Goal: Task Accomplishment & Management: Manage account settings

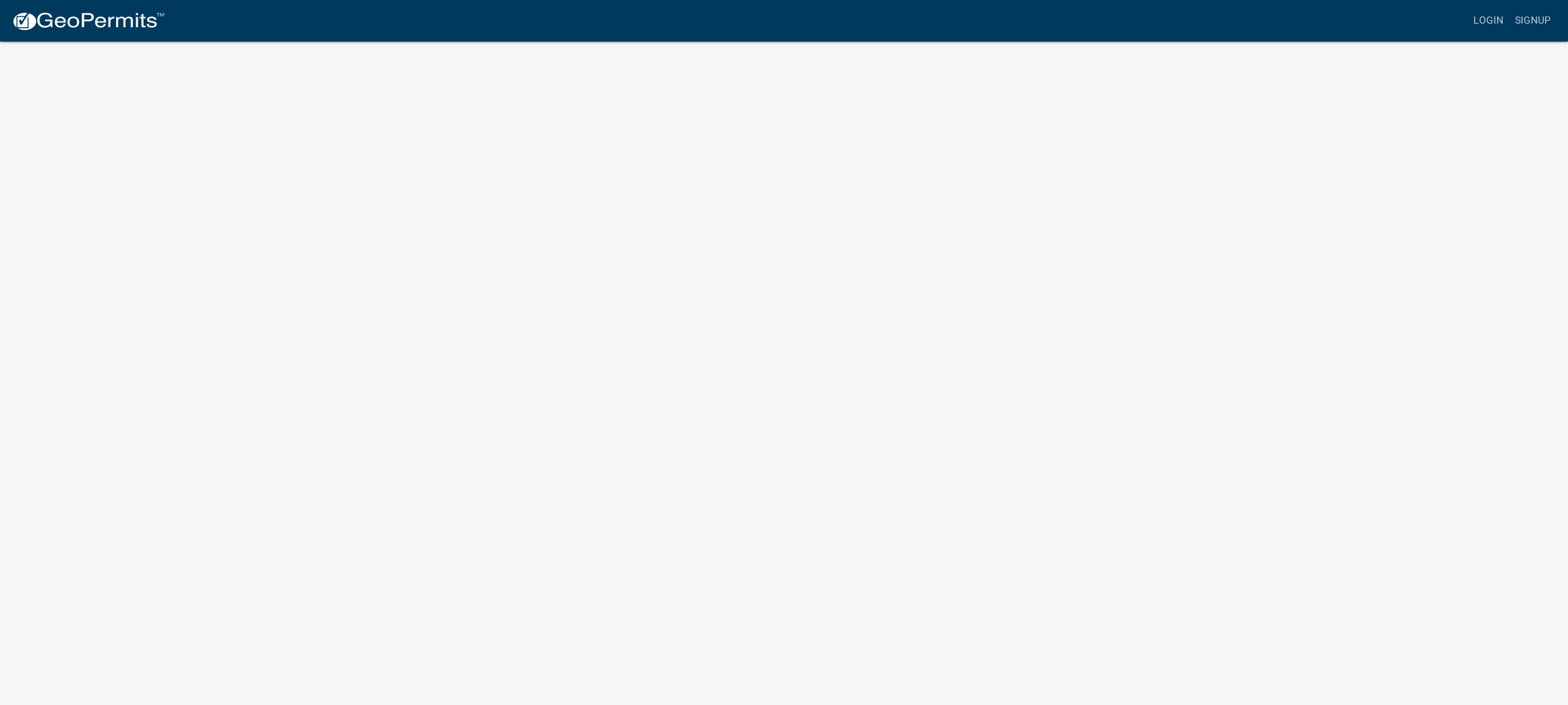
click at [1388, 651] on body "Internet Explorer does NOT work with GeoPermits. Get a new browser for more sec…" at bounding box center [784, 369] width 1568 height 705
click at [1488, 23] on link "Login" at bounding box center [1488, 20] width 42 height 27
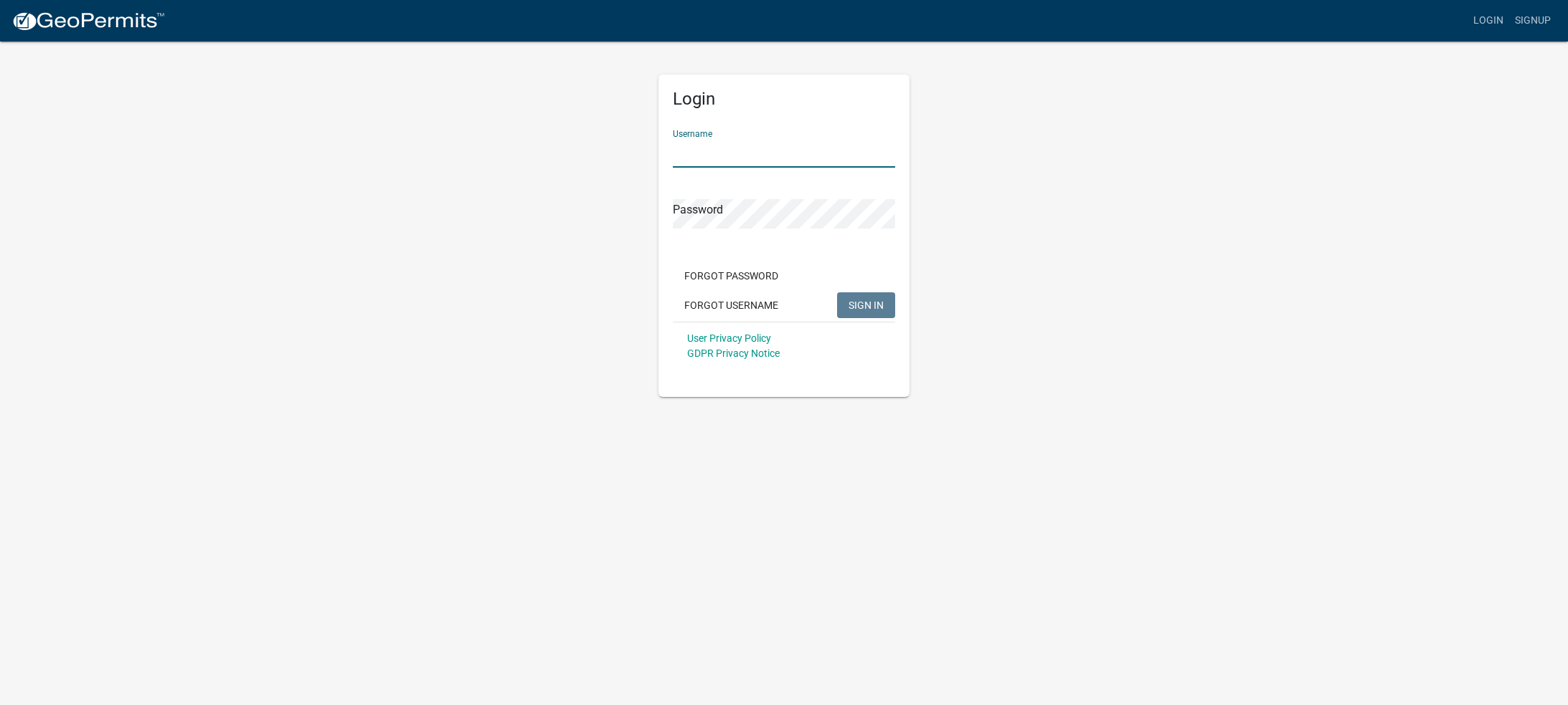
type input "[PERSON_NAME][EMAIL_ADDRESS][DOMAIN_NAME]"
click at [866, 307] on span "SIGN IN" at bounding box center [866, 305] width 35 height 12
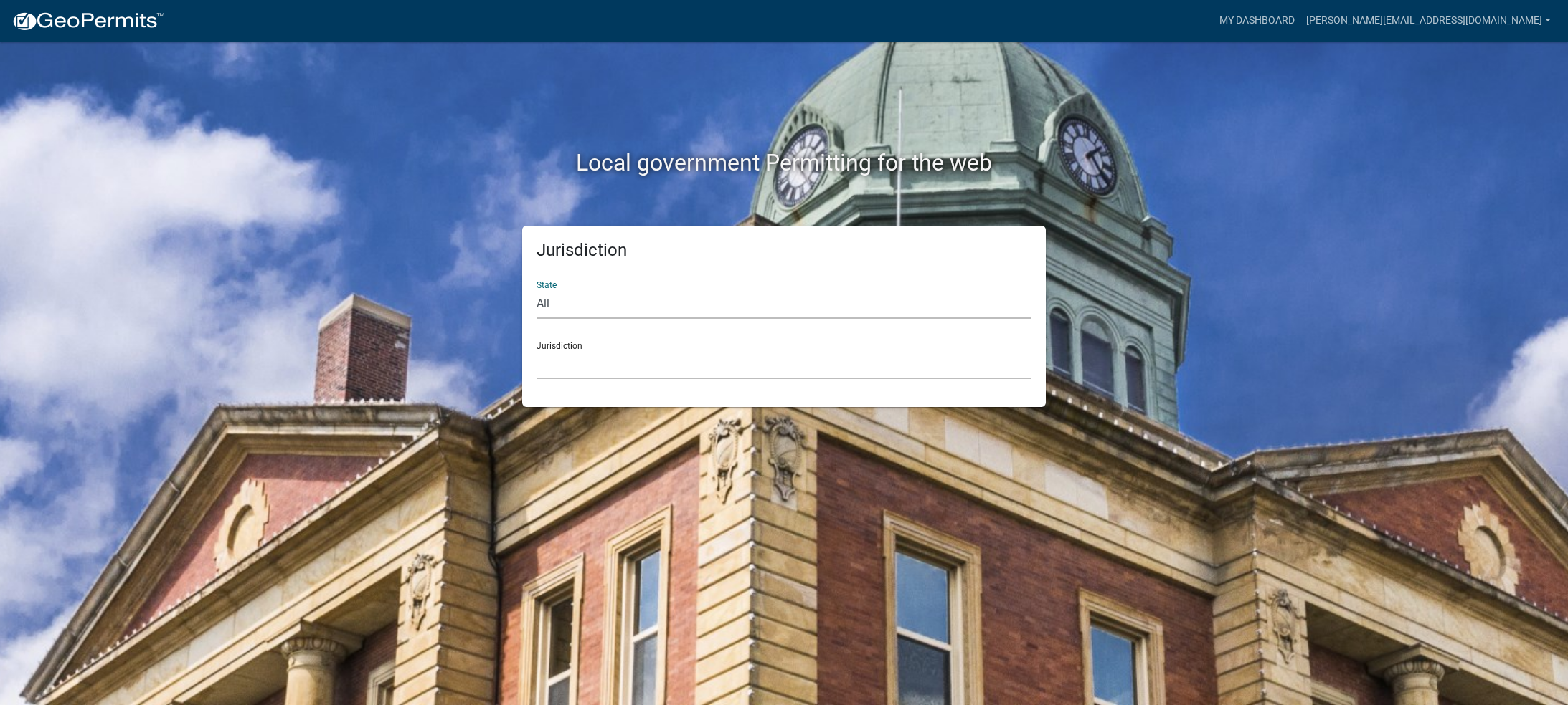
select select "[US_STATE]"
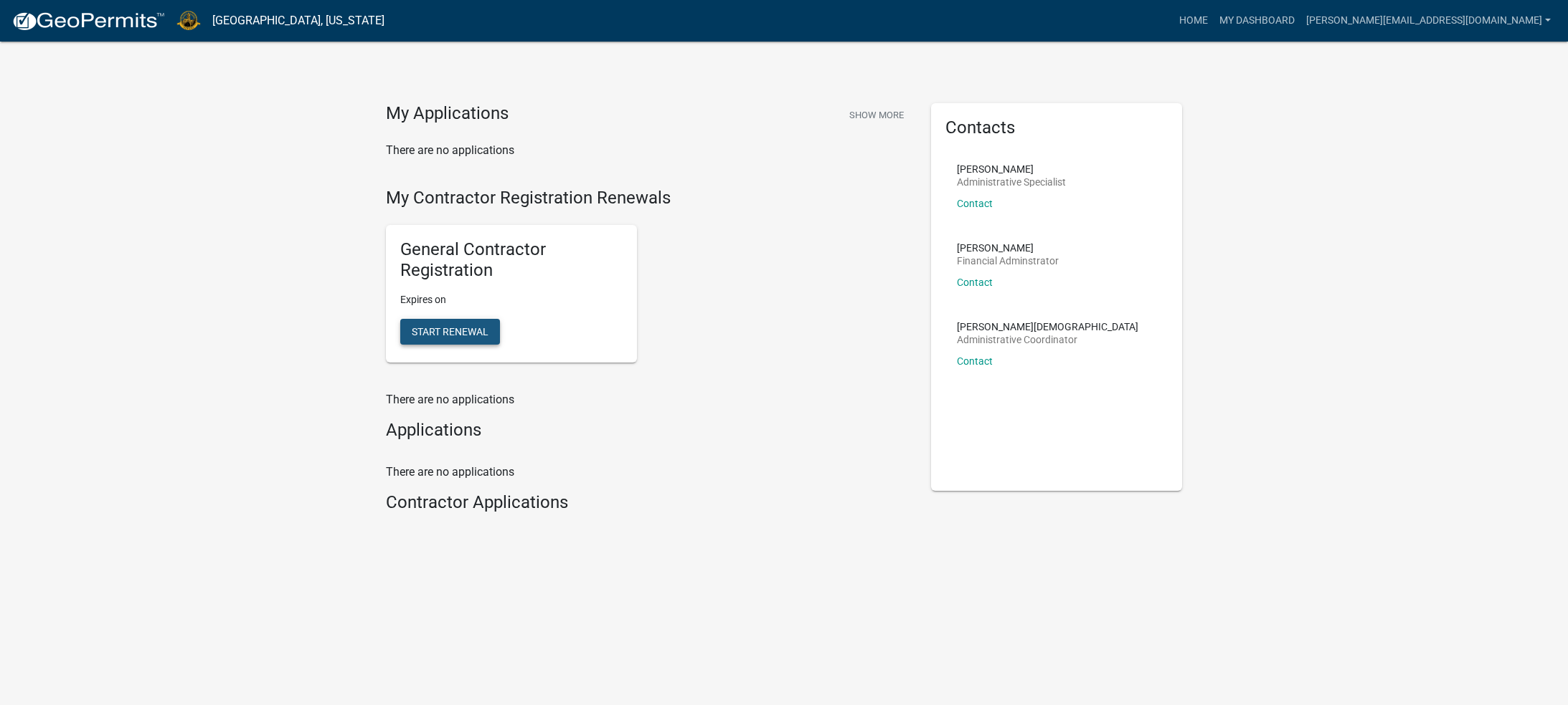
click at [465, 332] on span "Start Renewal" at bounding box center [450, 331] width 77 height 12
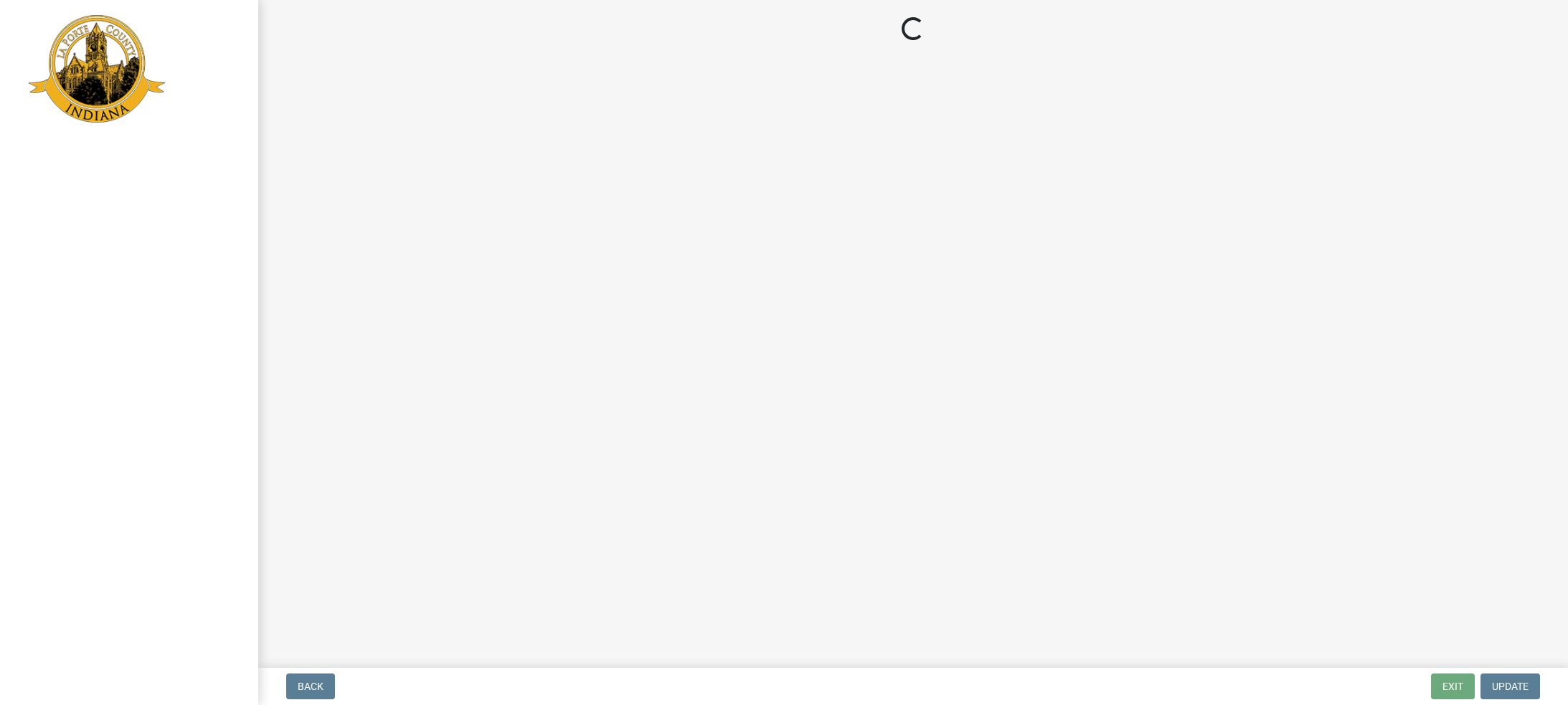
select select "MI"
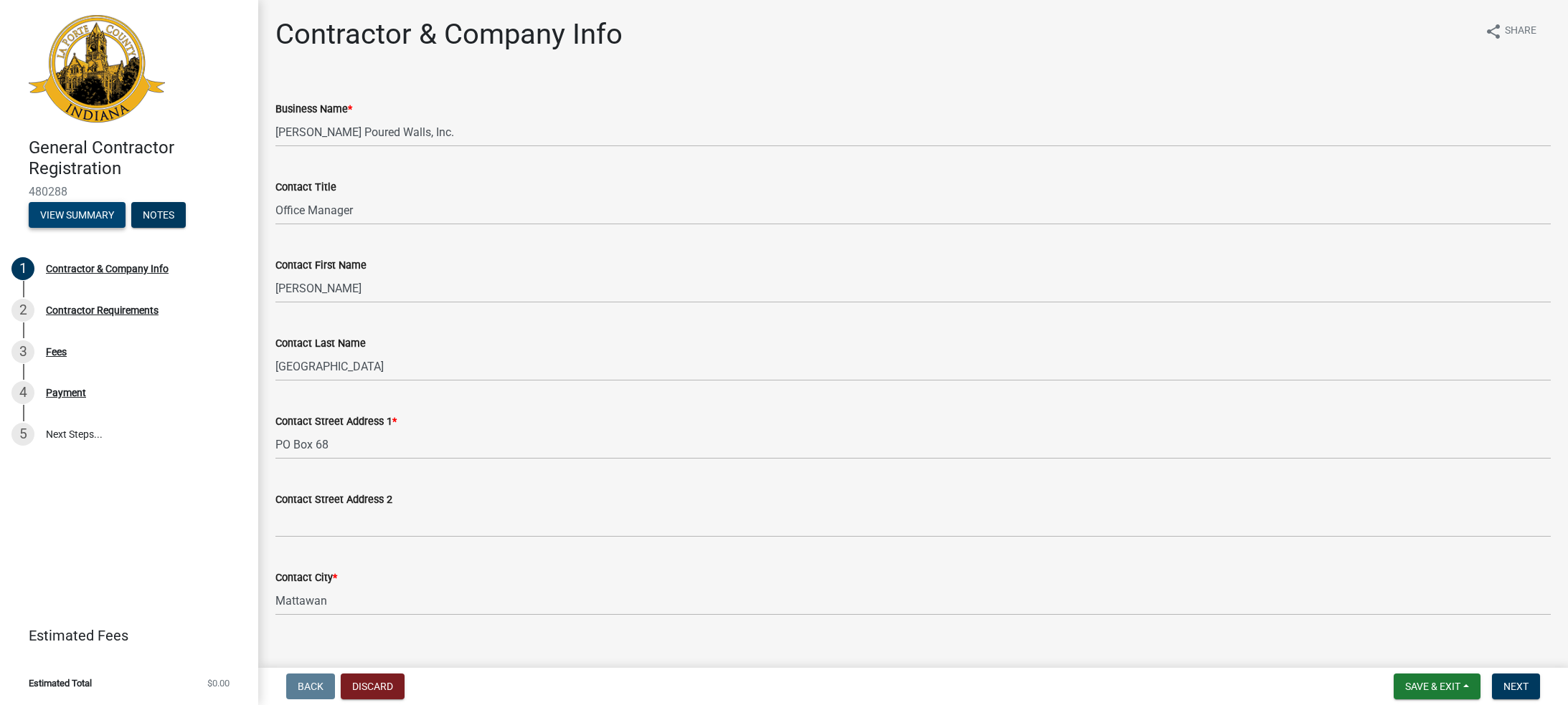
click at [99, 214] on button "View Summary" at bounding box center [77, 215] width 97 height 26
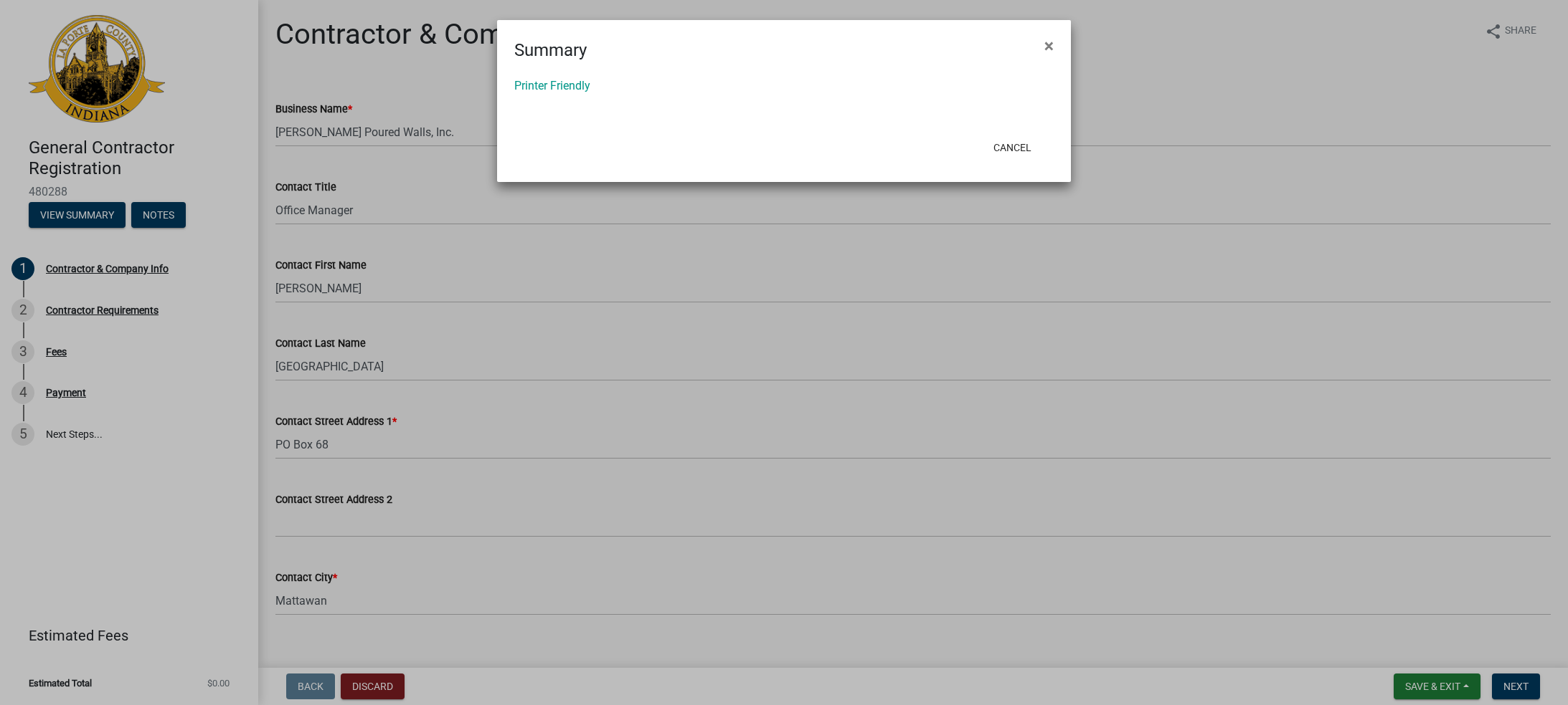
drag, startPoint x: 1048, startPoint y: 49, endPoint x: 1033, endPoint y: 53, distance: 15.5
click at [1048, 49] on span "×" at bounding box center [1049, 46] width 9 height 20
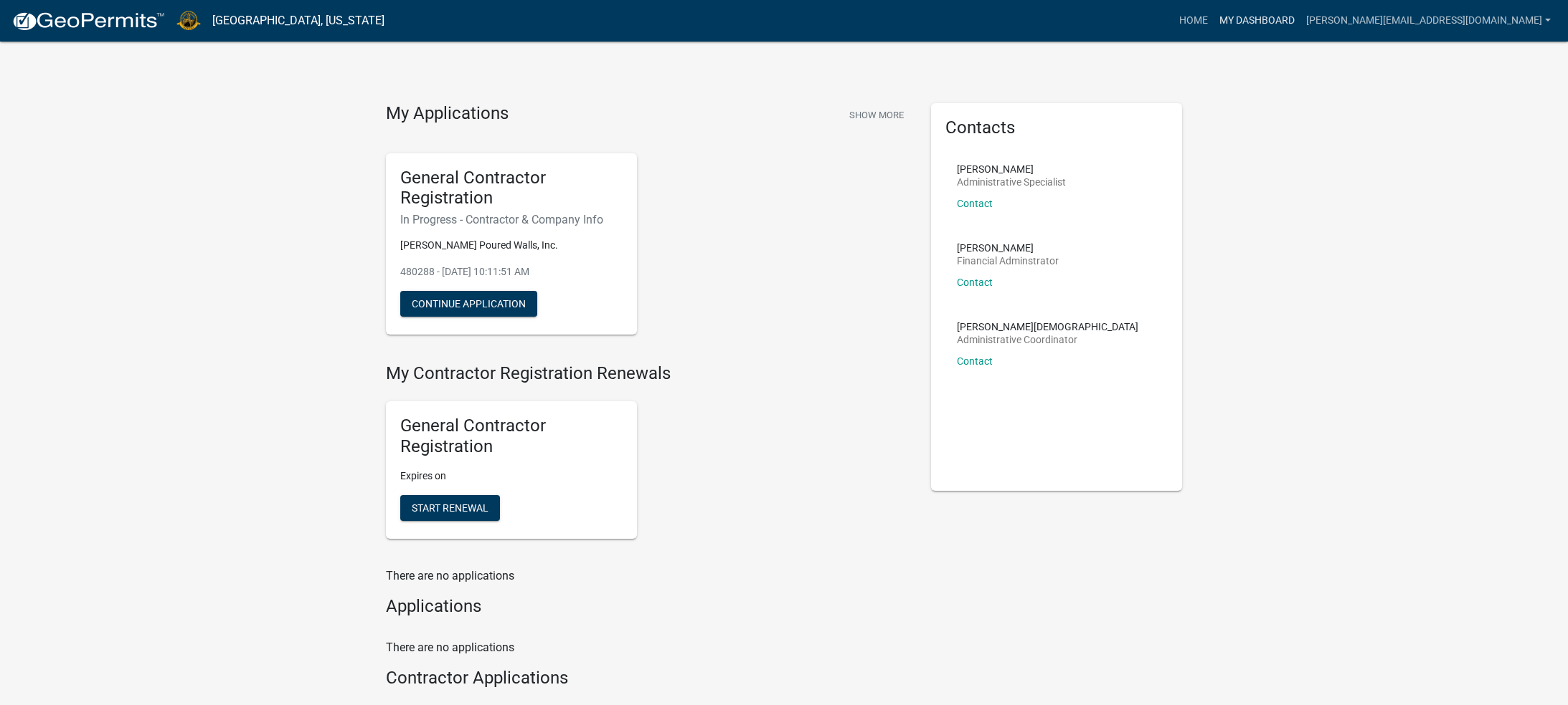
click at [1300, 22] on link "My Dashboard" at bounding box center [1257, 20] width 87 height 27
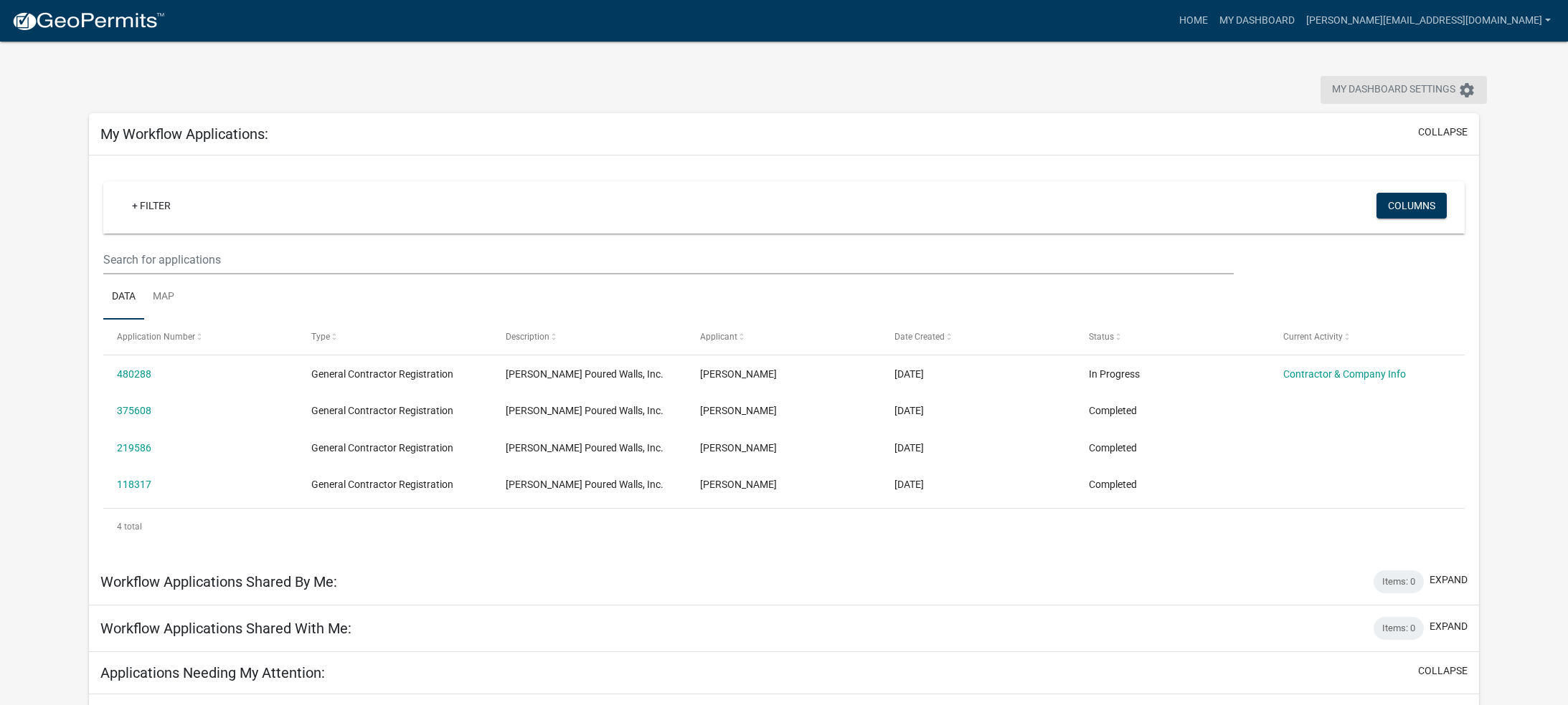
click at [1460, 90] on icon "settings" at bounding box center [1467, 89] width 17 height 17
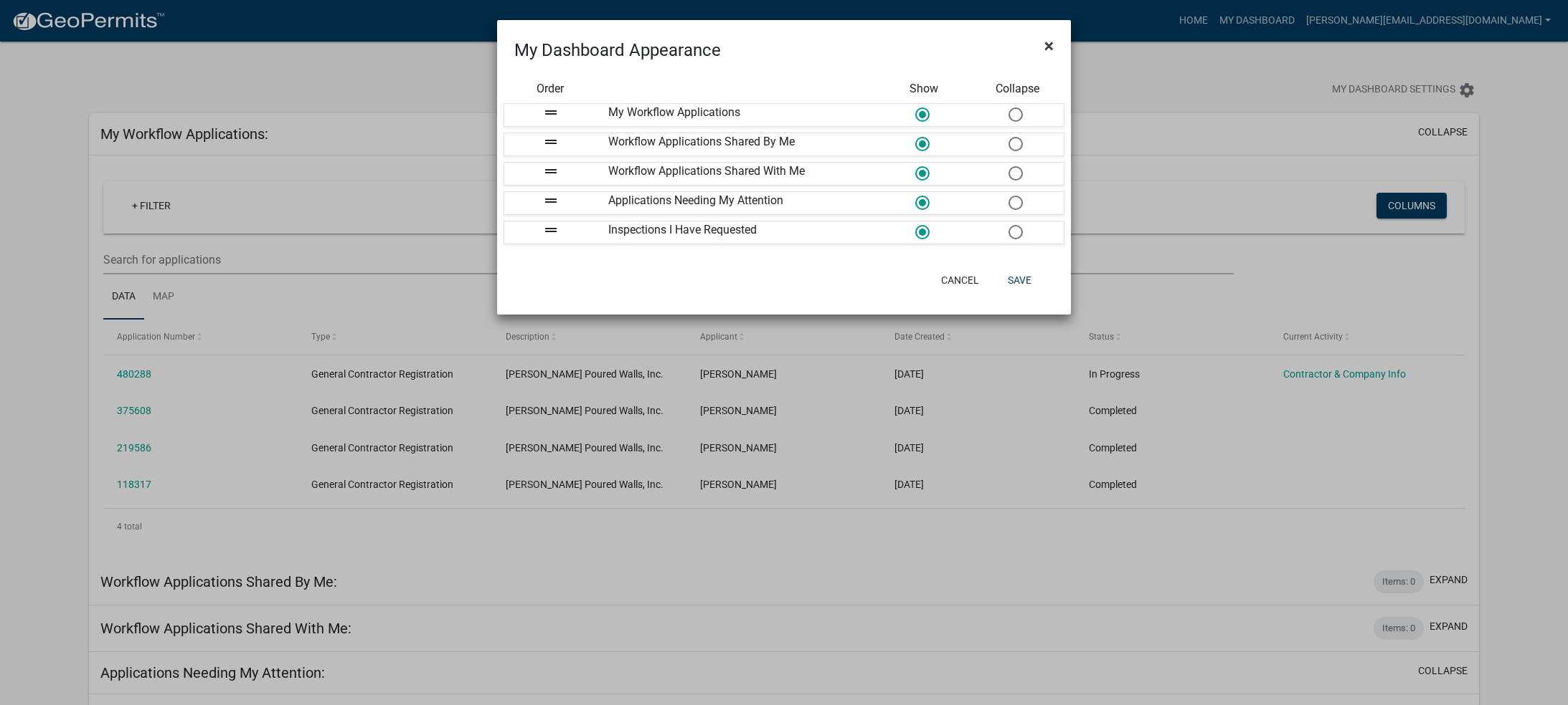
click at [1046, 45] on span "×" at bounding box center [1049, 46] width 9 height 20
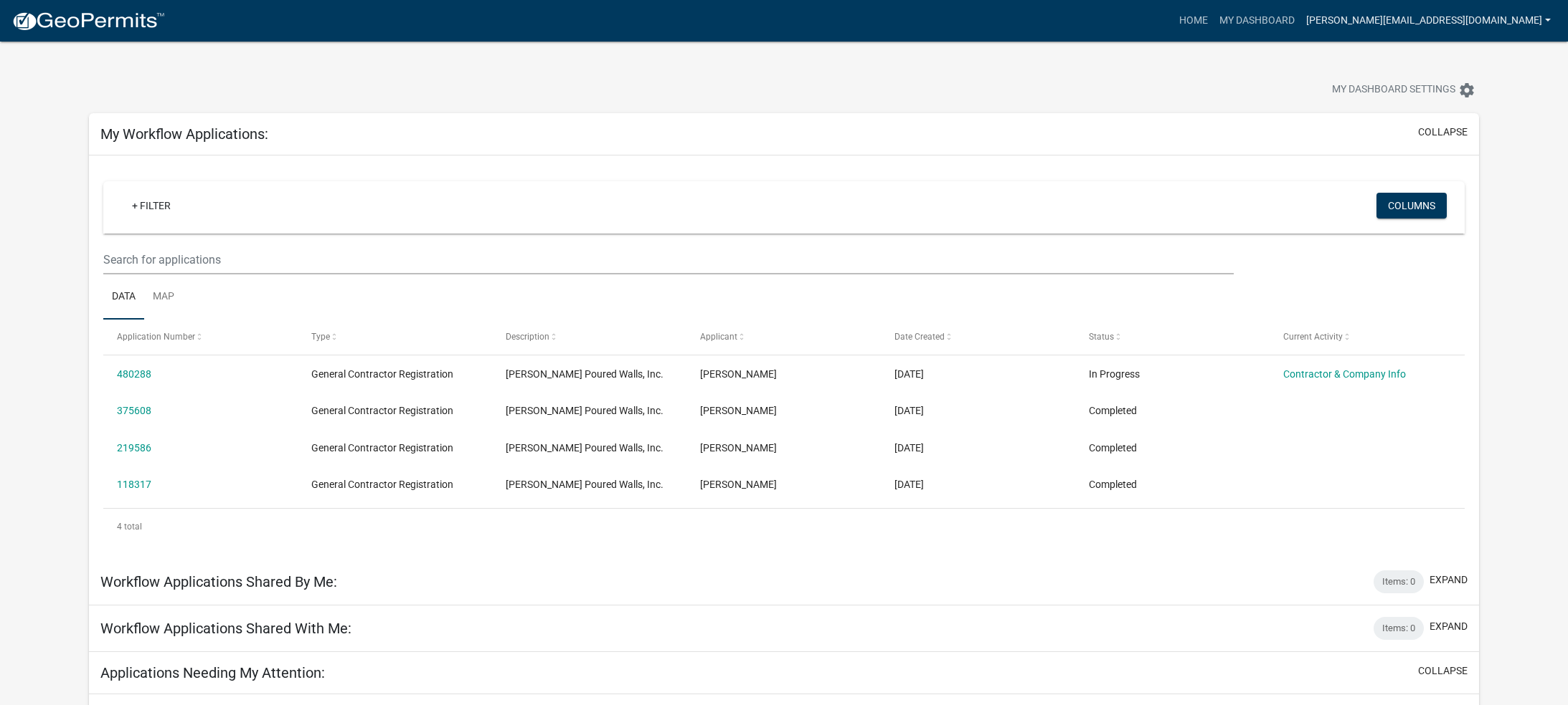
click at [1416, 20] on link "[PERSON_NAME][EMAIL_ADDRESS][DOMAIN_NAME]" at bounding box center [1428, 20] width 256 height 27
click at [1483, 93] on link "Contractor Profile" at bounding box center [1494, 92] width 122 height 35
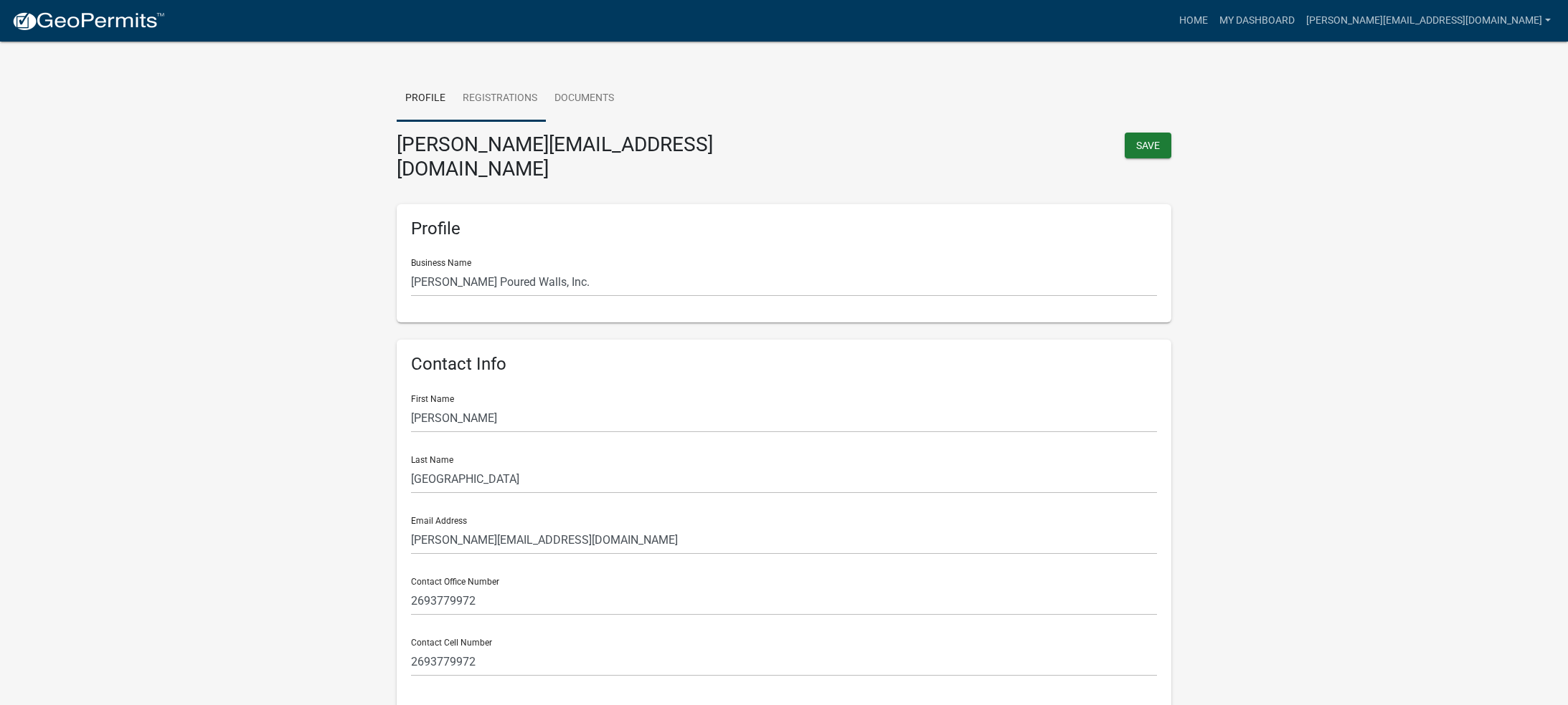
click at [509, 98] on link "Registrations" at bounding box center [499, 98] width 92 height 46
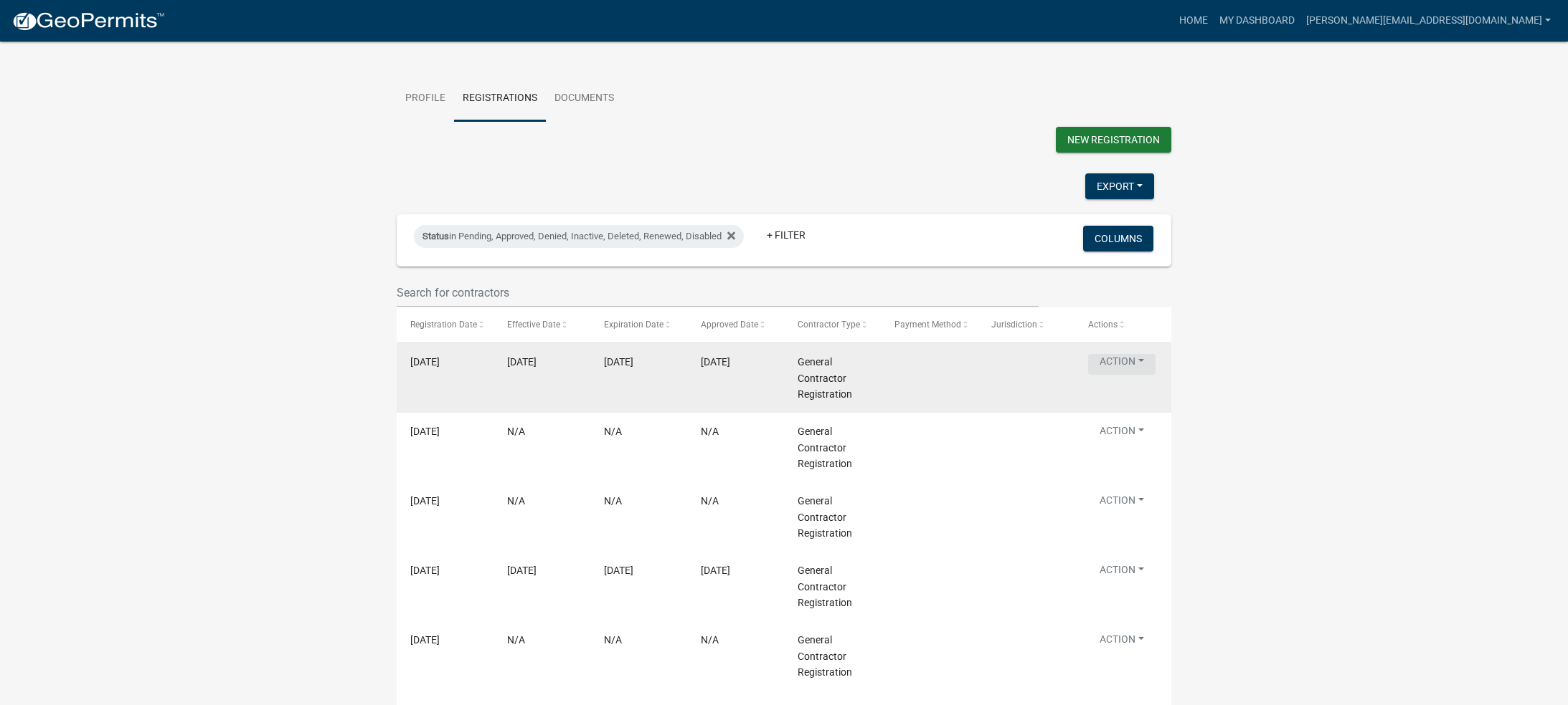
click at [1122, 375] on button "Action" at bounding box center [1122, 364] width 68 height 21
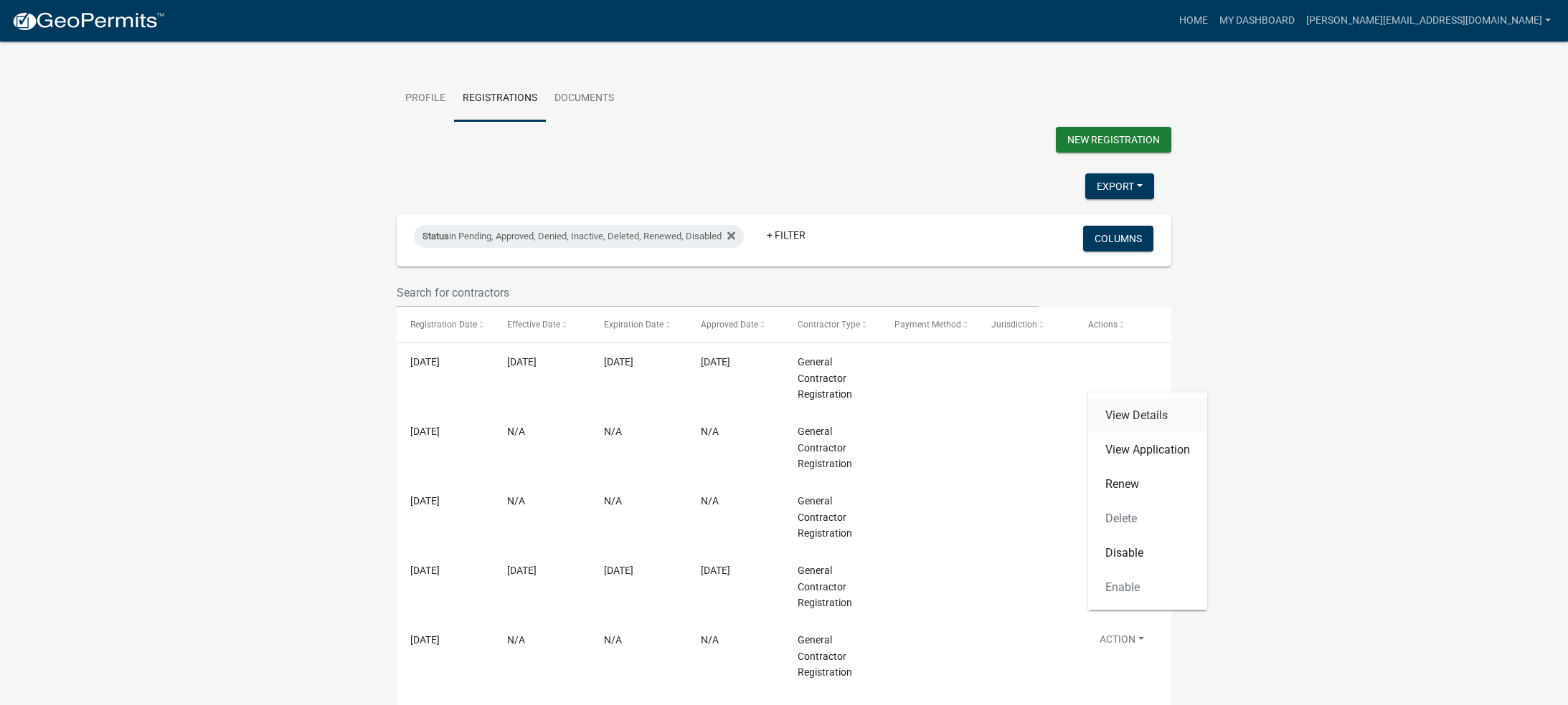
click at [1138, 415] on link "View Details" at bounding box center [1148, 416] width 119 height 35
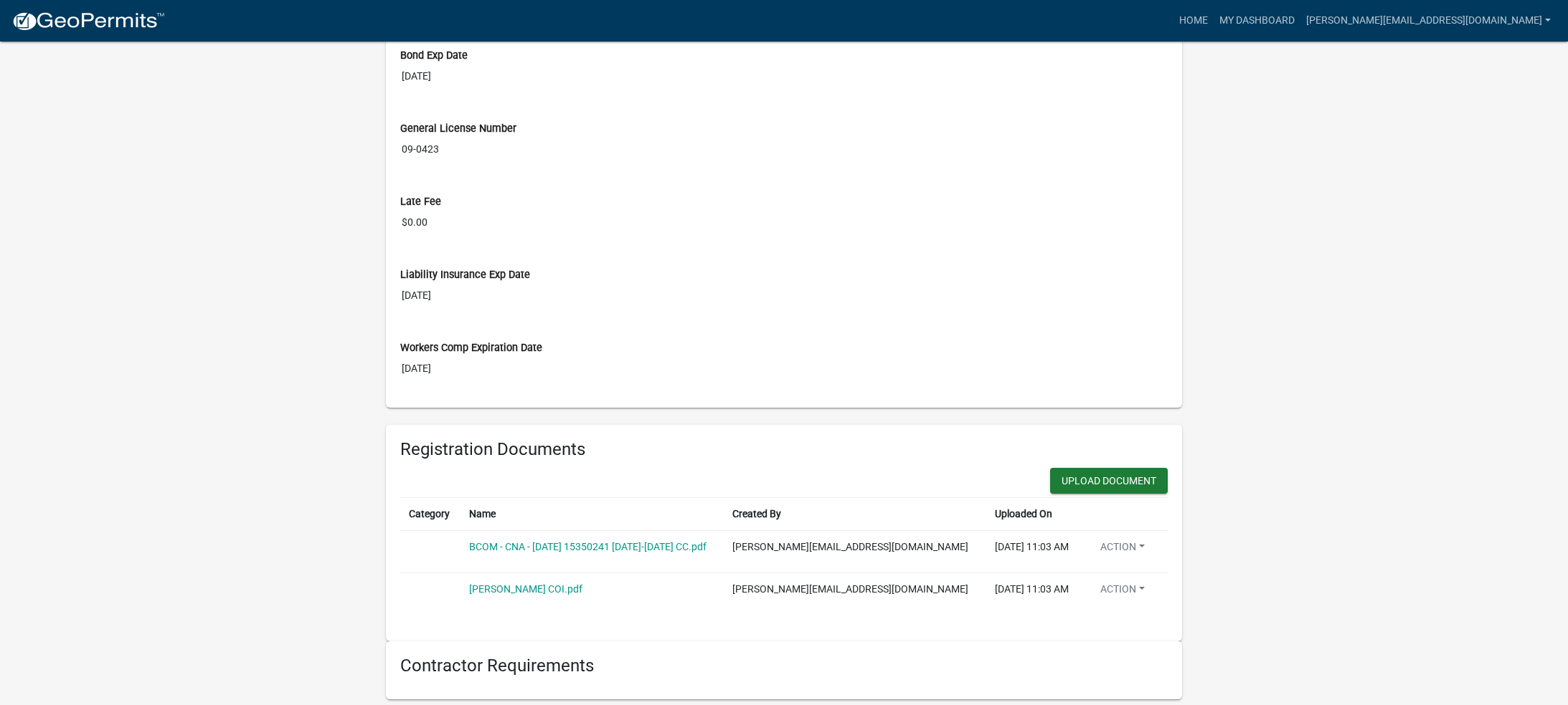
scroll to position [544, 0]
click at [1099, 482] on button "Upload Document" at bounding box center [1109, 480] width 117 height 26
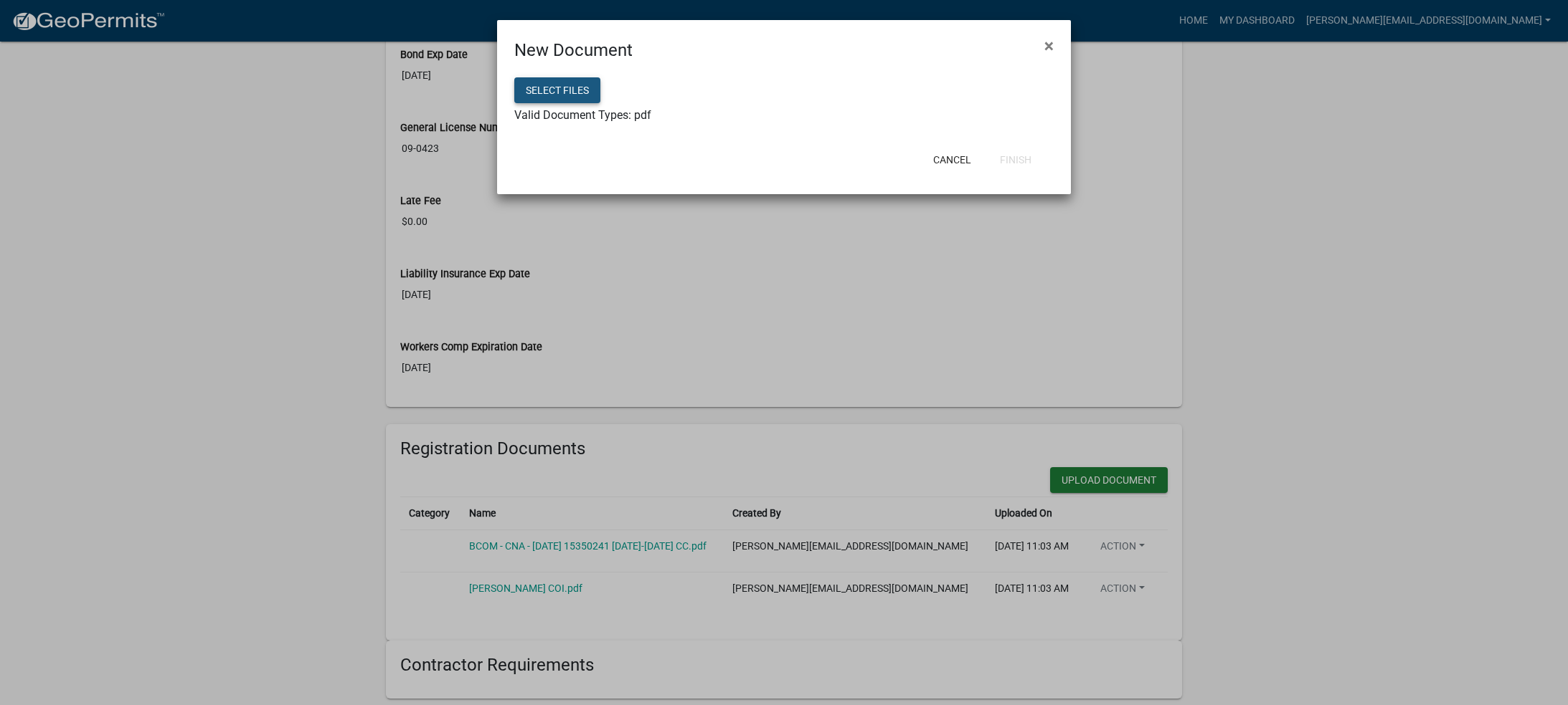
click at [567, 98] on button "Select files" at bounding box center [557, 90] width 87 height 26
click at [579, 87] on button "Select files" at bounding box center [557, 90] width 87 height 26
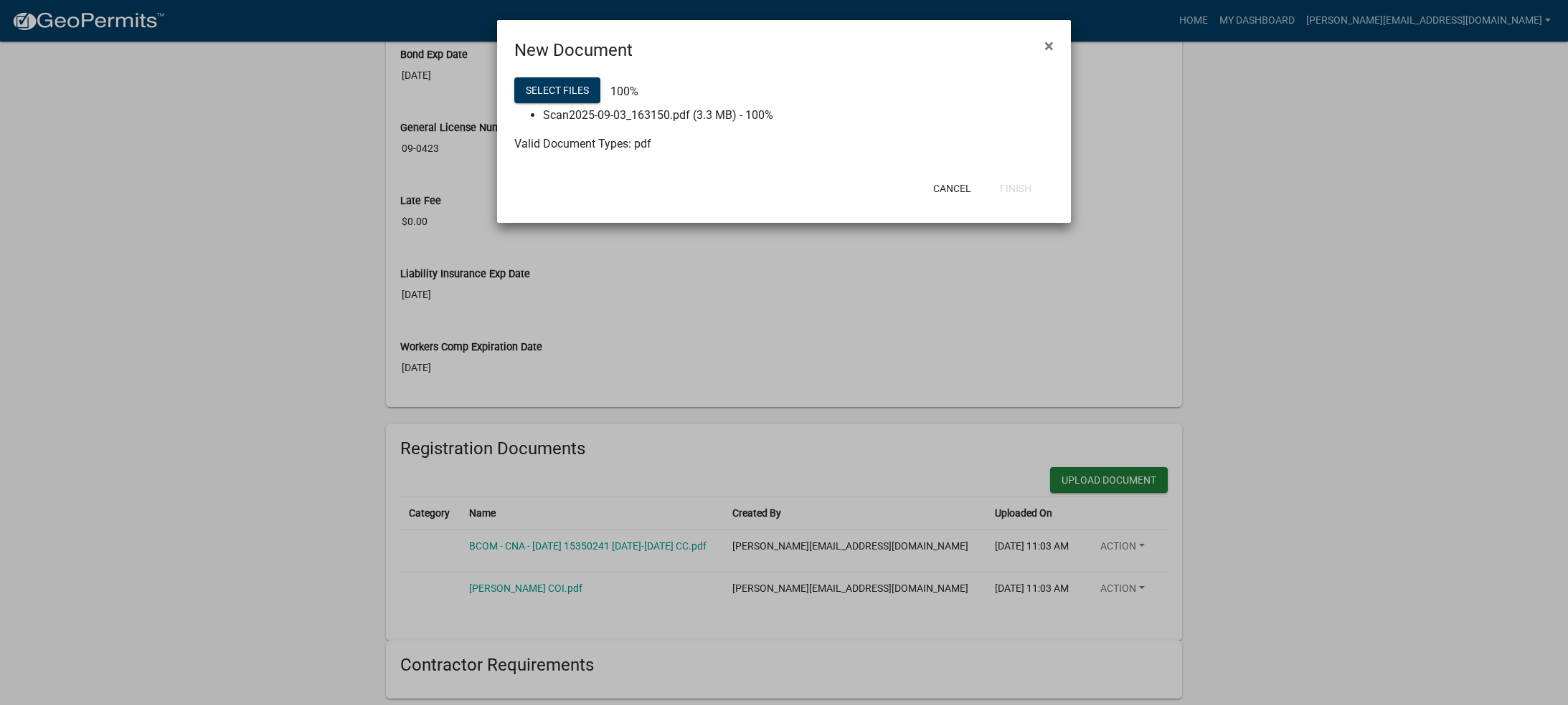
scroll to position [662, 0]
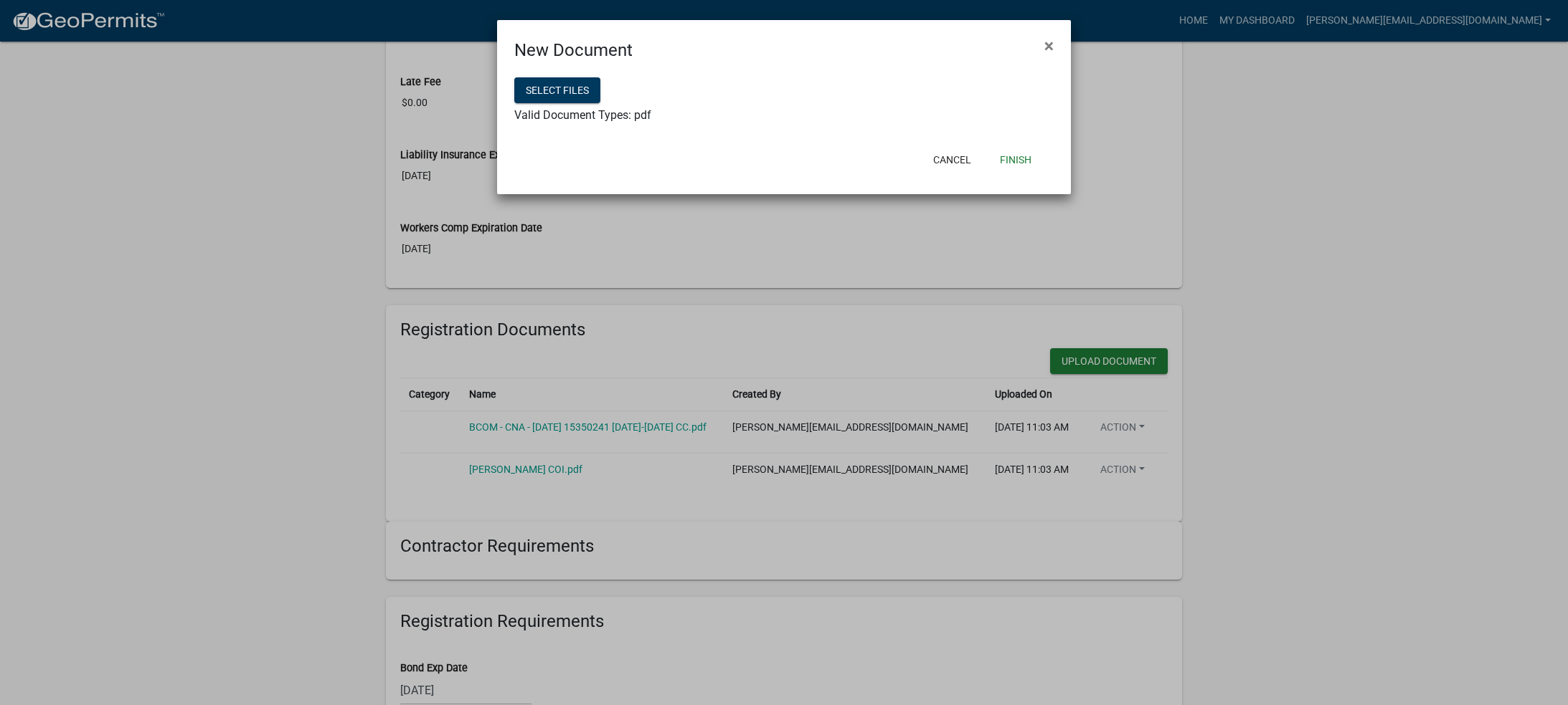
click at [1017, 158] on button "Finish" at bounding box center [1016, 160] width 55 height 26
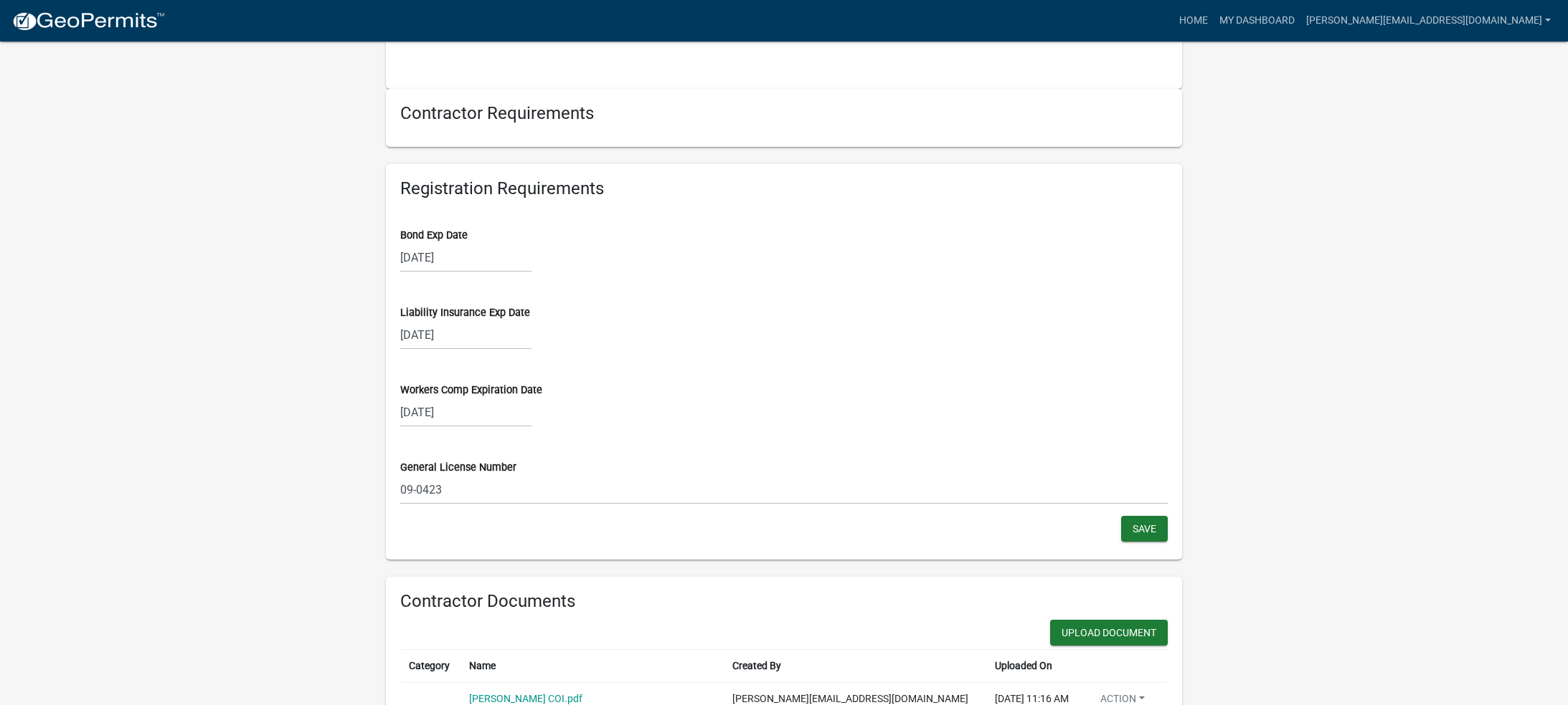
scroll to position [1138, 0]
click at [418, 258] on div "[DATE]" at bounding box center [466, 258] width 131 height 30
click at [484, 240] on div "Bond Exp Date" at bounding box center [784, 235] width 768 height 15
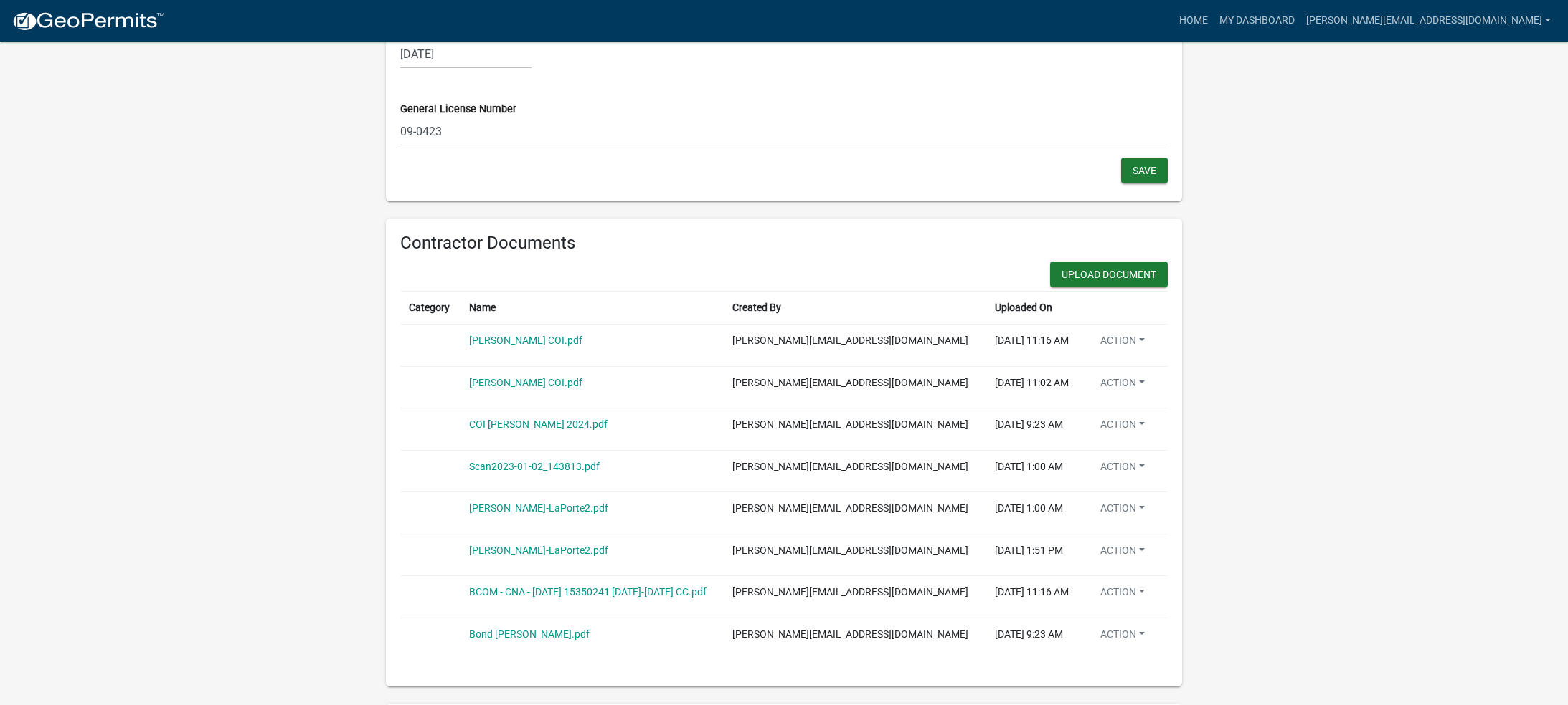
scroll to position [1556, 0]
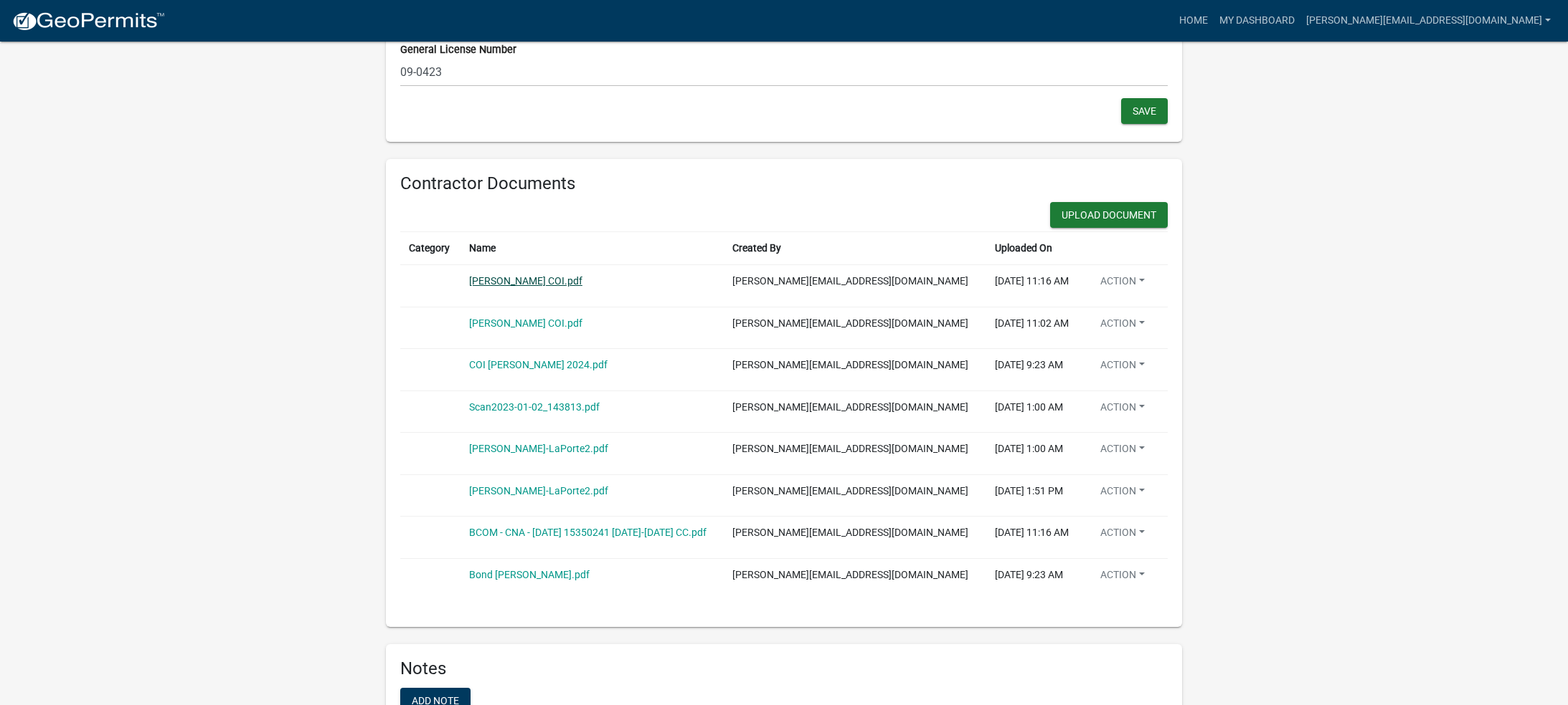
click at [533, 281] on link "[PERSON_NAME] COI.pdf" at bounding box center [526, 281] width 113 height 12
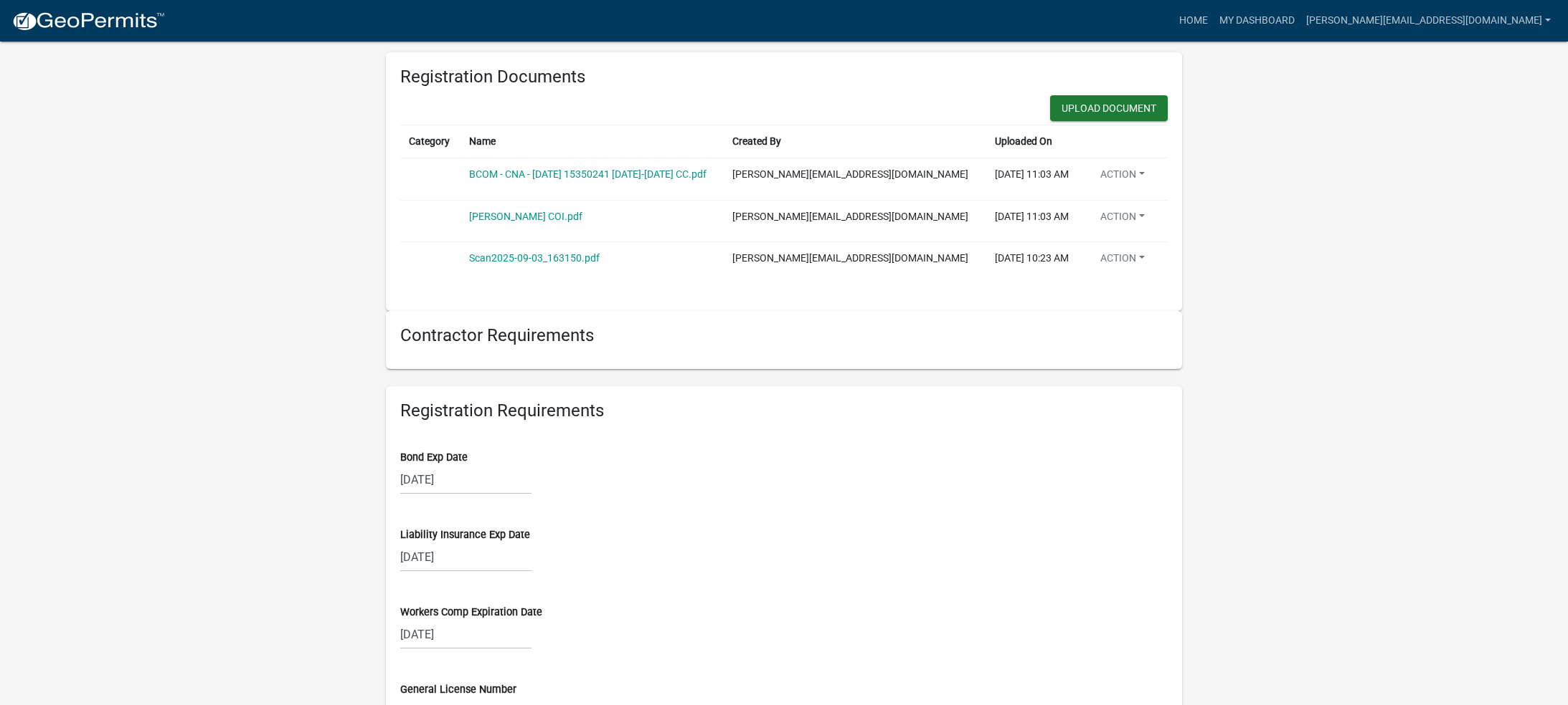
scroll to position [914, 0]
click at [1136, 263] on button "Action" at bounding box center [1123, 263] width 68 height 21
click at [1117, 300] on link "Delete" at bounding box center [1146, 297] width 114 height 35
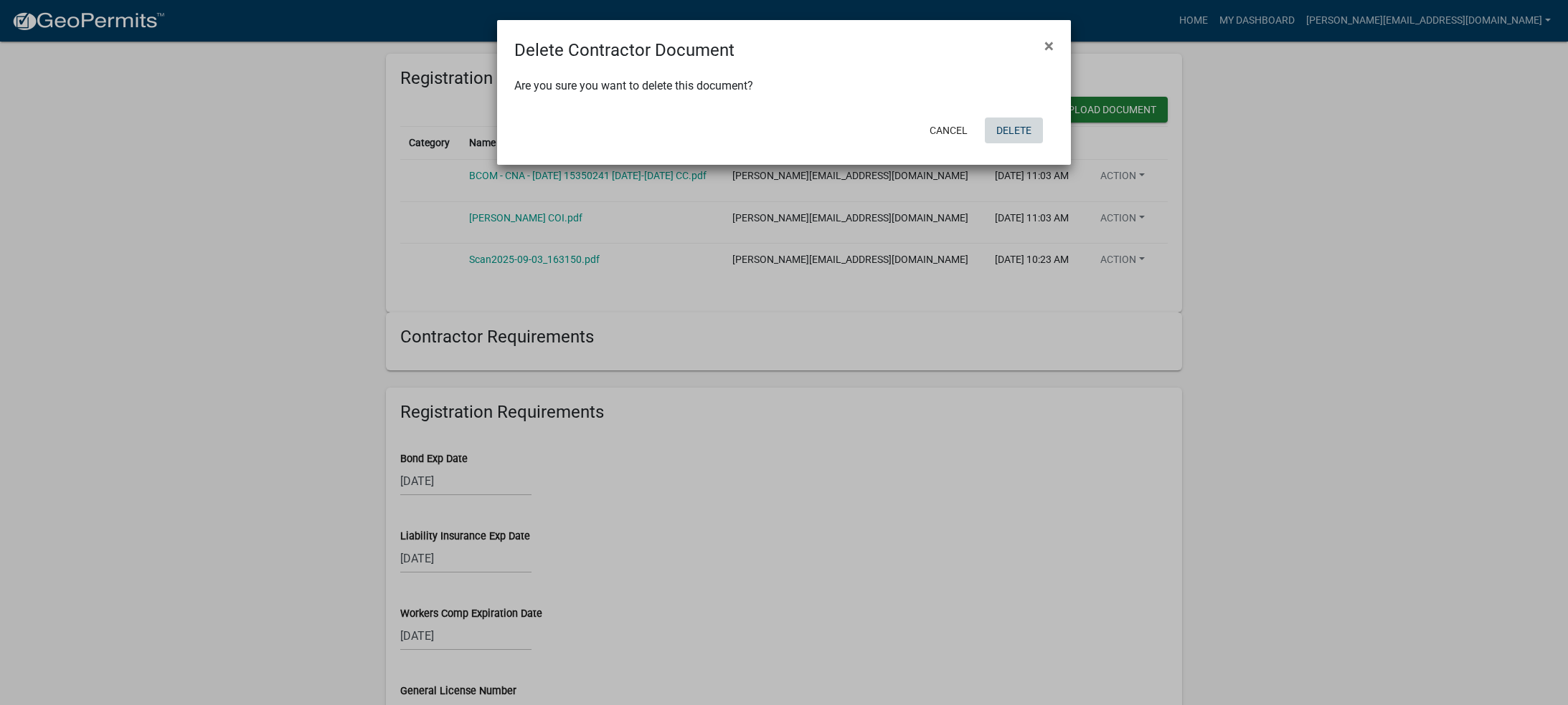
click at [1008, 134] on button "Delete" at bounding box center [1014, 130] width 58 height 26
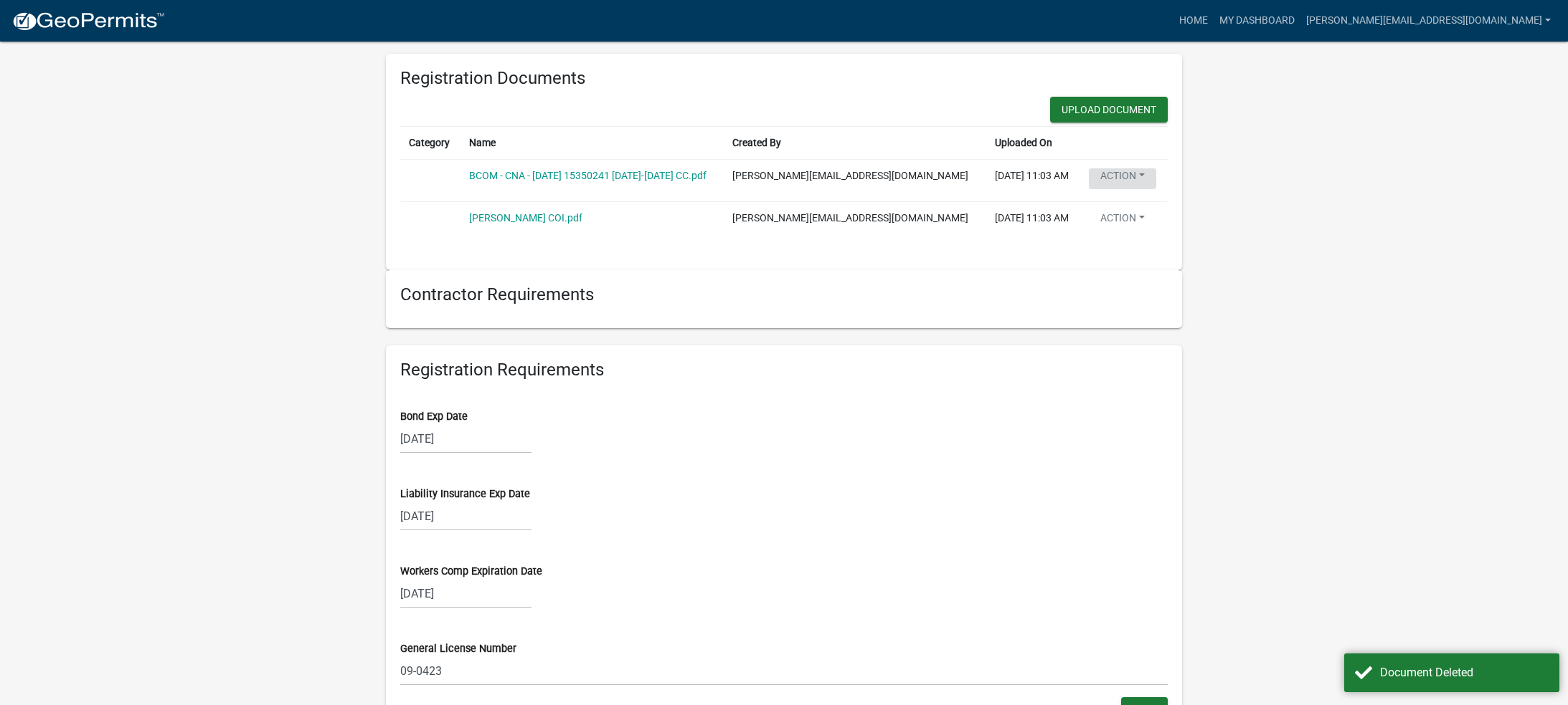
click at [1102, 176] on button "Action" at bounding box center [1123, 178] width 68 height 21
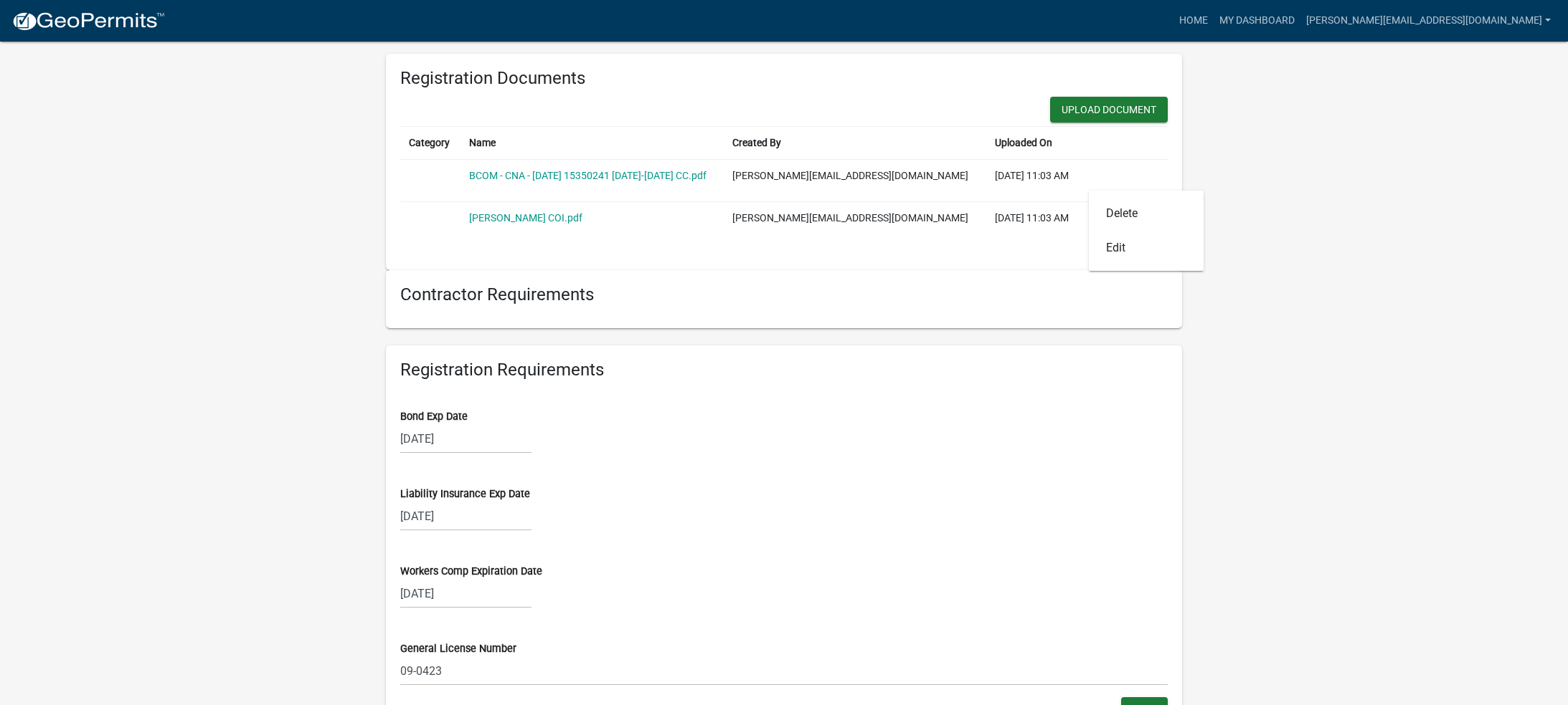
click at [692, 167] on td "BCOM - CNA - [DATE] 15350241 [DATE]-[DATE] CC.pdf" at bounding box center [592, 181] width 264 height 43
click at [688, 176] on link "BCOM - CNA - [DATE] 15350241 [DATE]-[DATE] CC.pdf" at bounding box center [588, 176] width 238 height 12
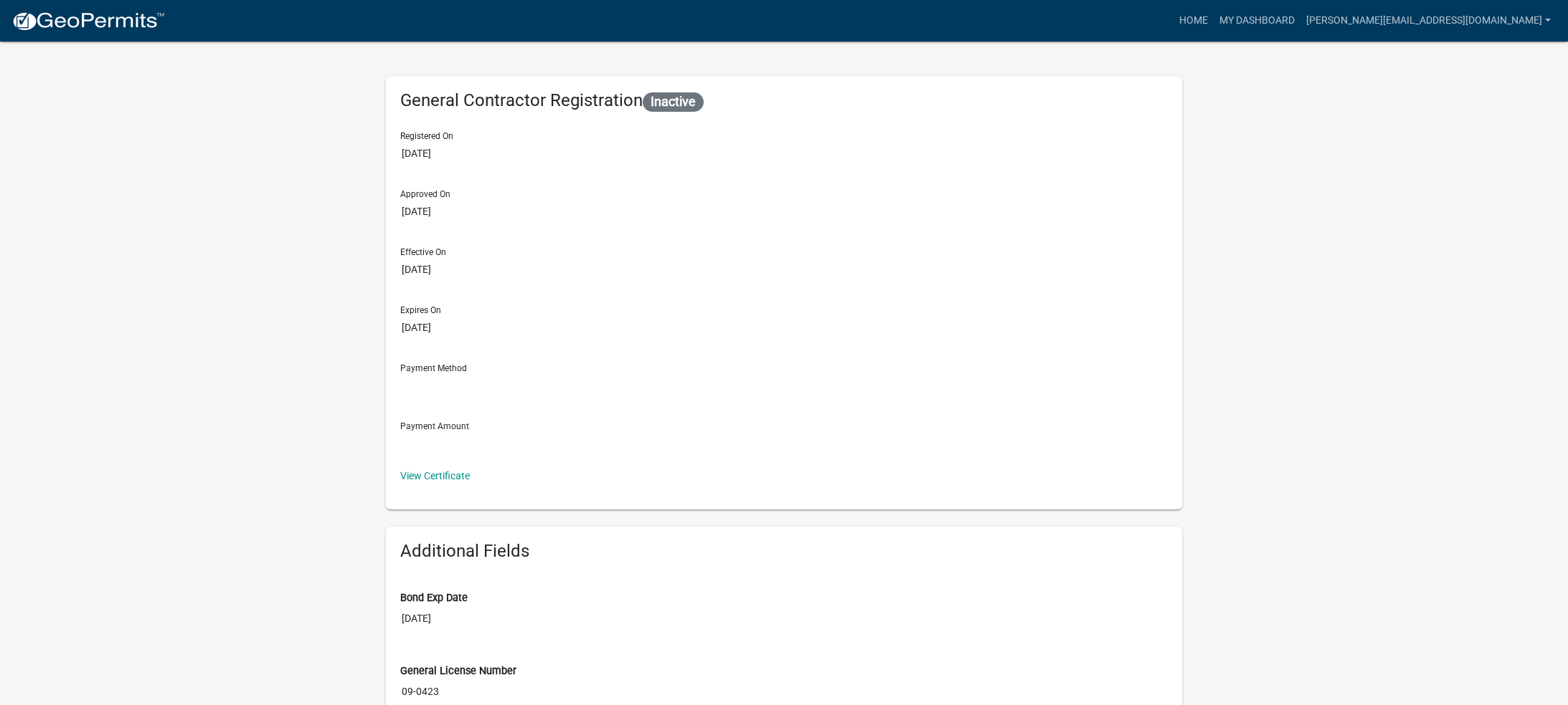
scroll to position [0, 0]
